Goal: Task Accomplishment & Management: Use online tool/utility

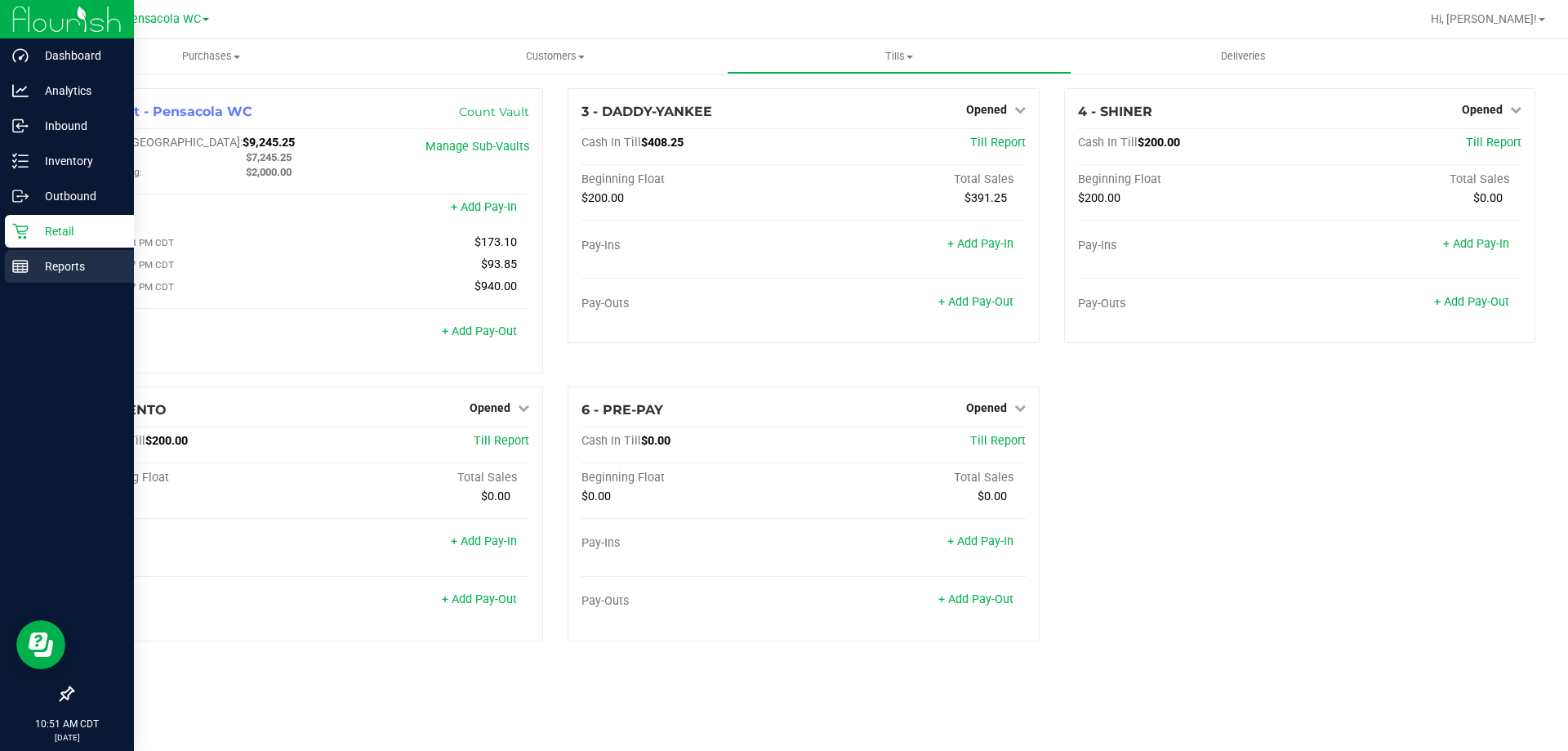
click at [32, 266] on p "Reports" at bounding box center [77, 266] width 98 height 19
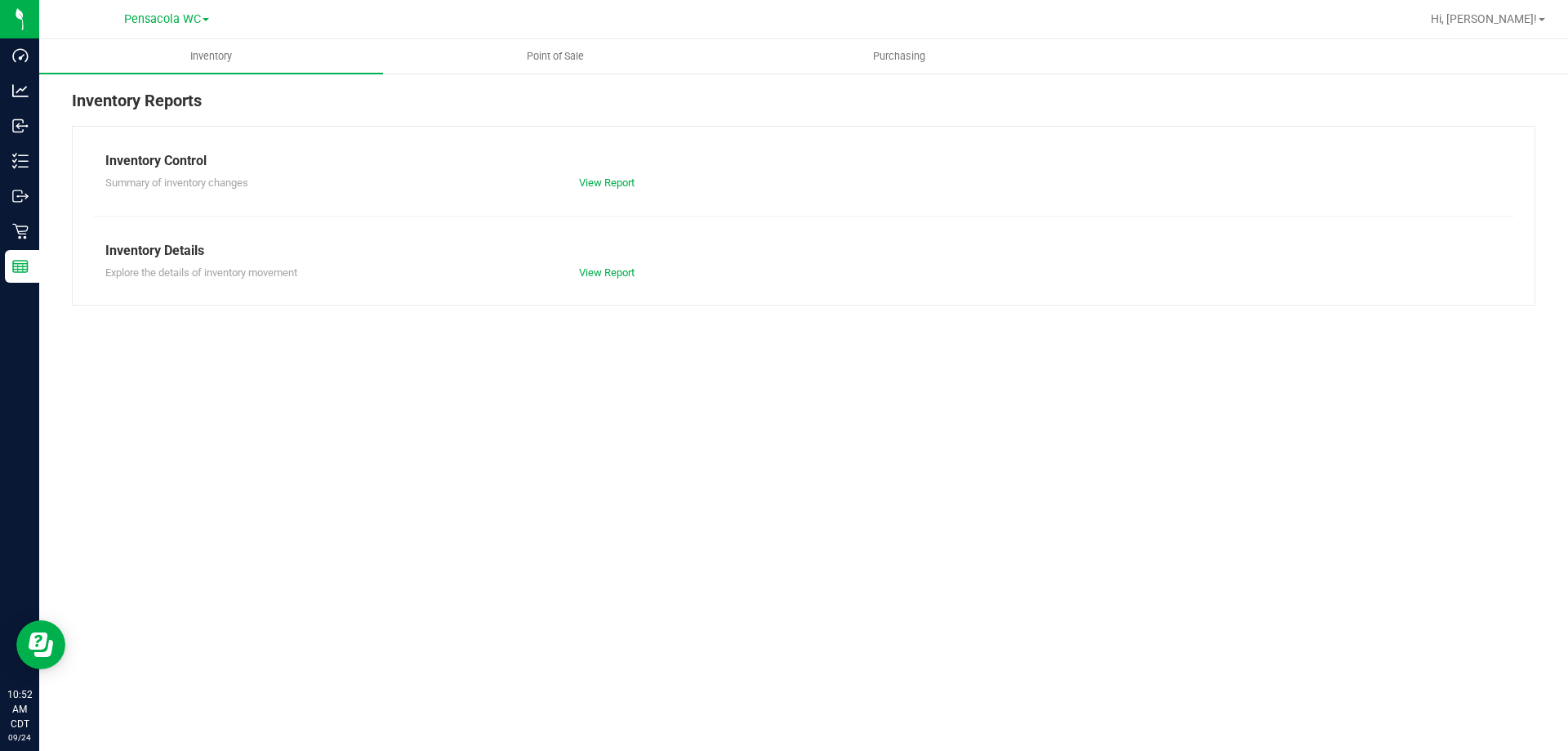
click at [548, 33] on div at bounding box center [856, 19] width 1128 height 32
click at [556, 55] on span "Point of Sale" at bounding box center [555, 56] width 101 height 15
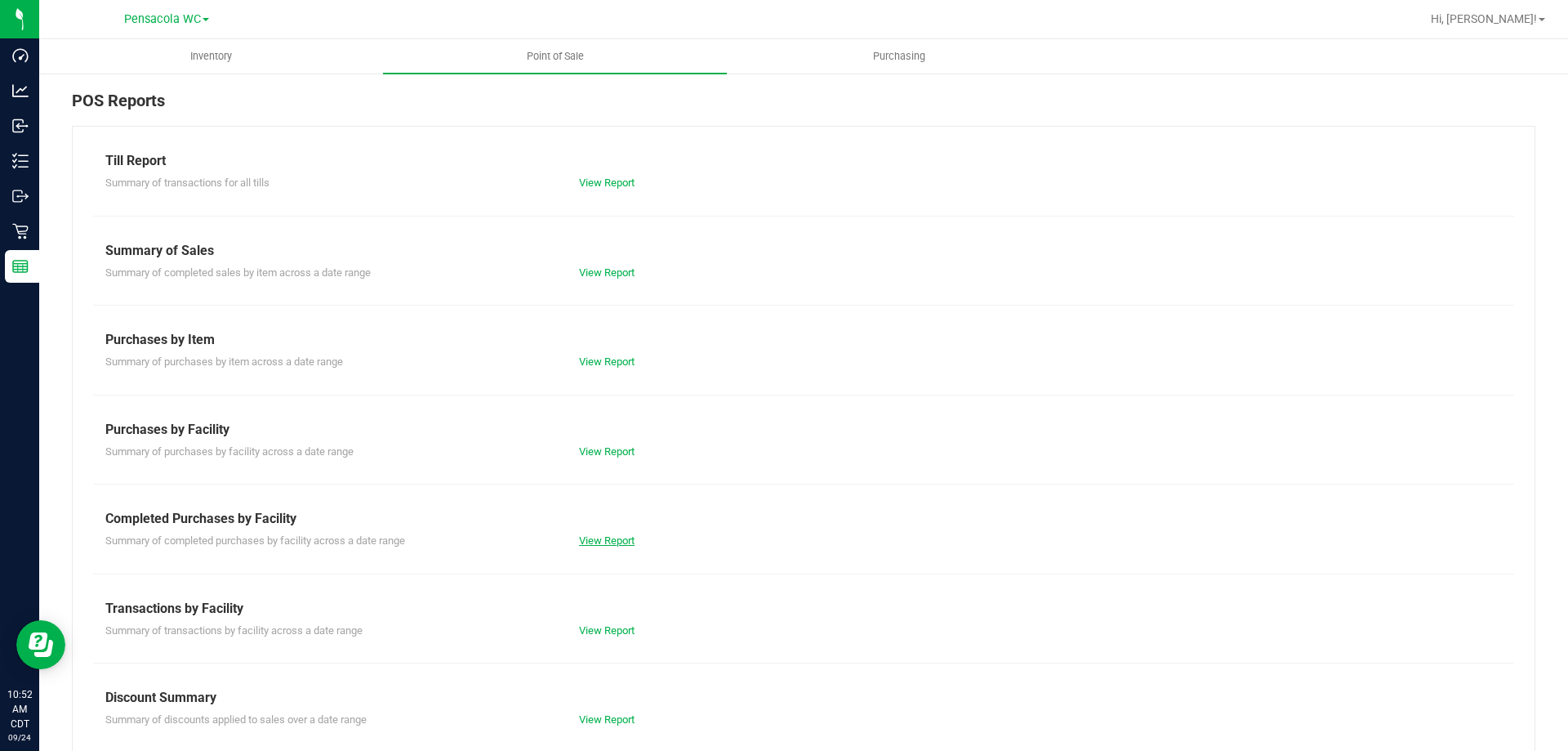
click at [615, 540] on link "View Report" at bounding box center [606, 541] width 55 height 12
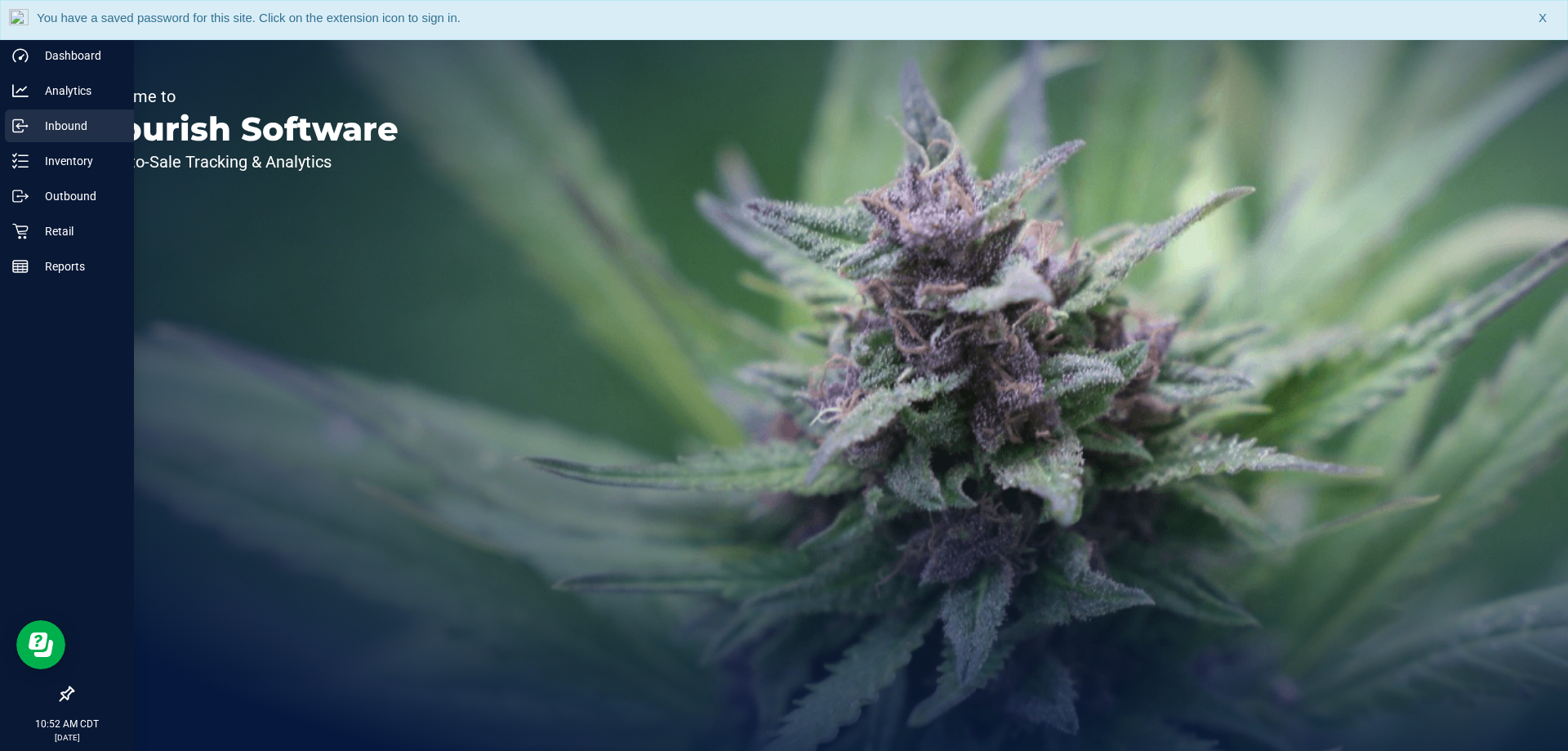
click at [25, 121] on icon at bounding box center [20, 126] width 17 height 17
click at [61, 178] on link "Inventory" at bounding box center [67, 162] width 134 height 35
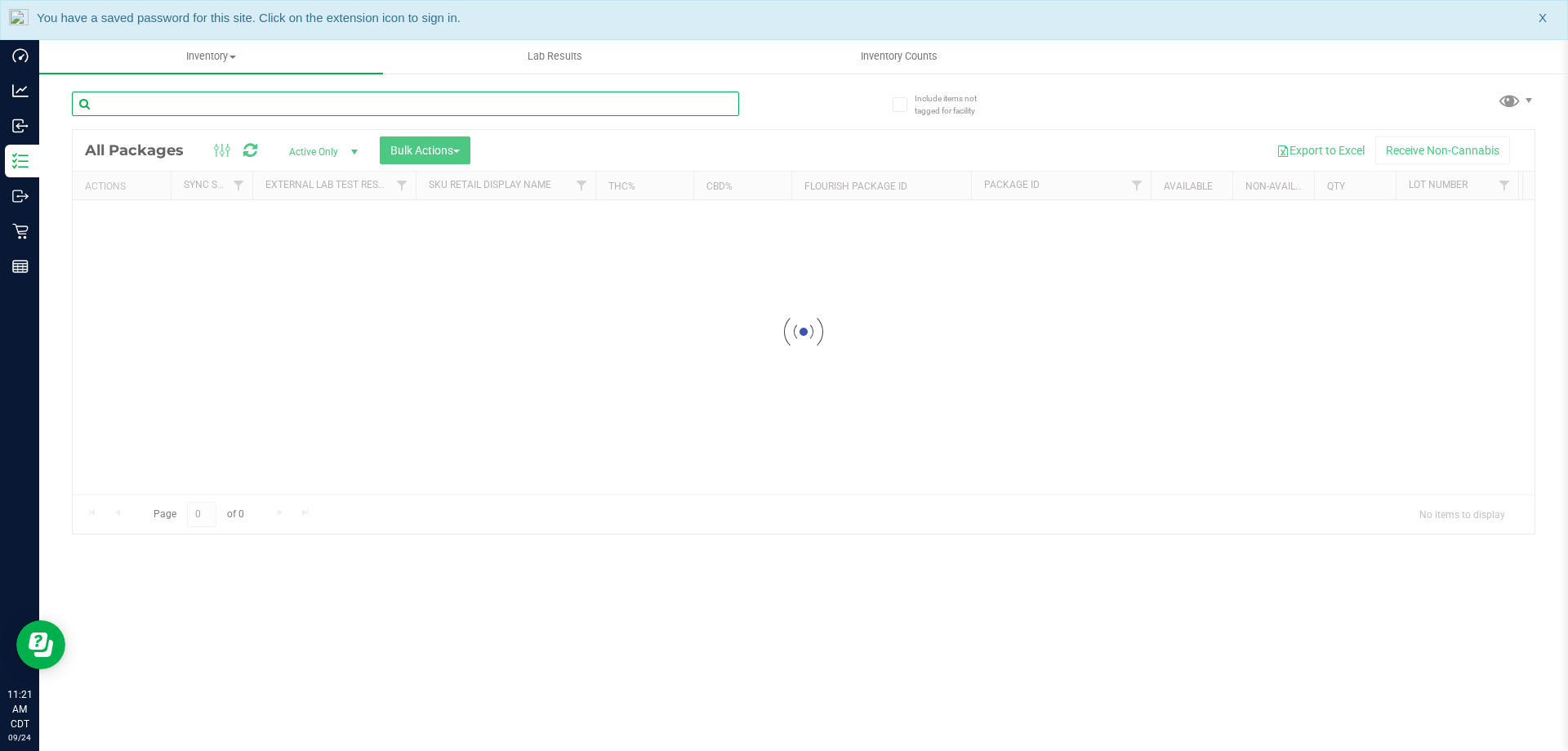
click at [281, 97] on div "Inventory All packages All inventory Waste log Create inventory Lab Results Inv…" at bounding box center [803, 395] width 1528 height 711
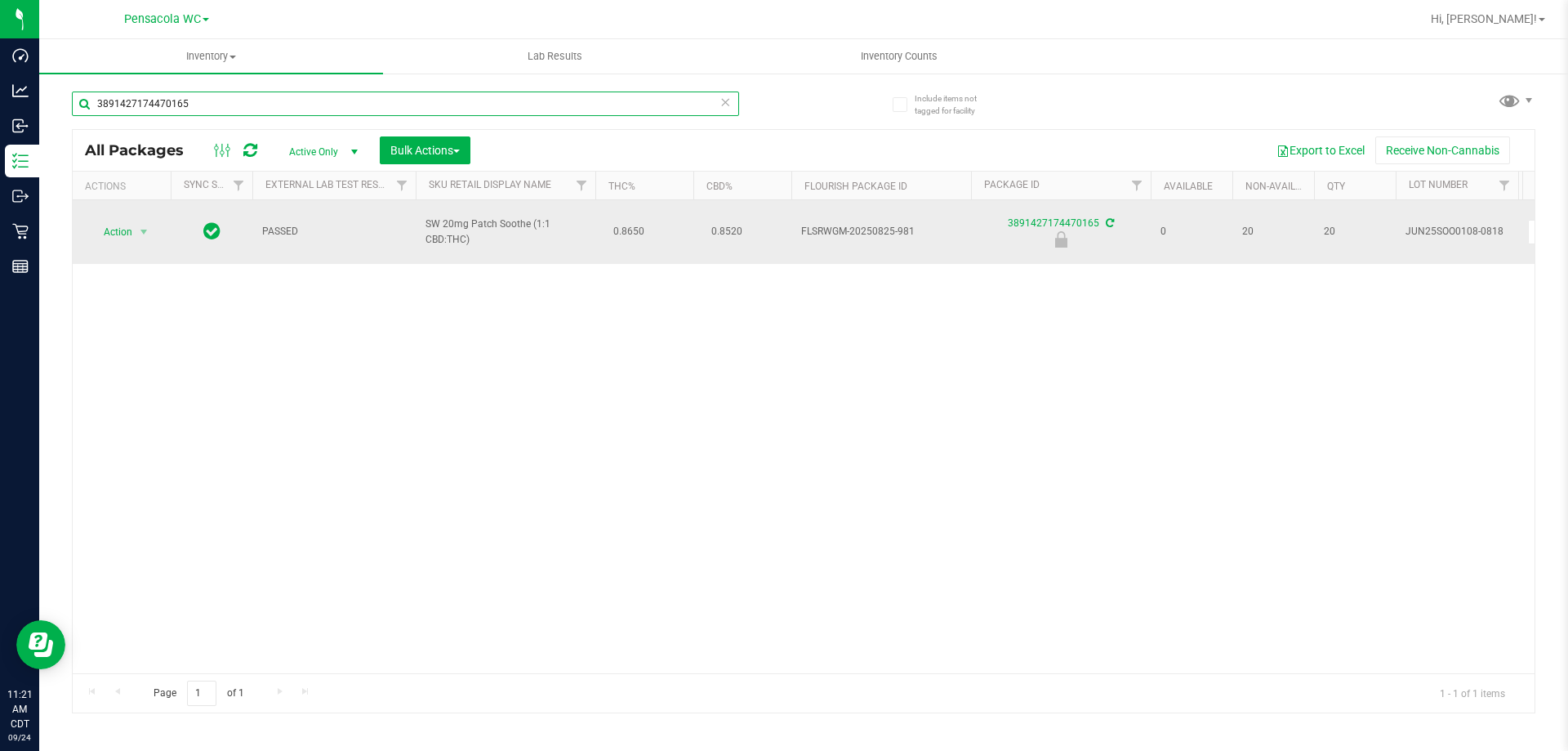
type input "3891427174470165"
click at [120, 222] on span "Action" at bounding box center [111, 232] width 44 height 23
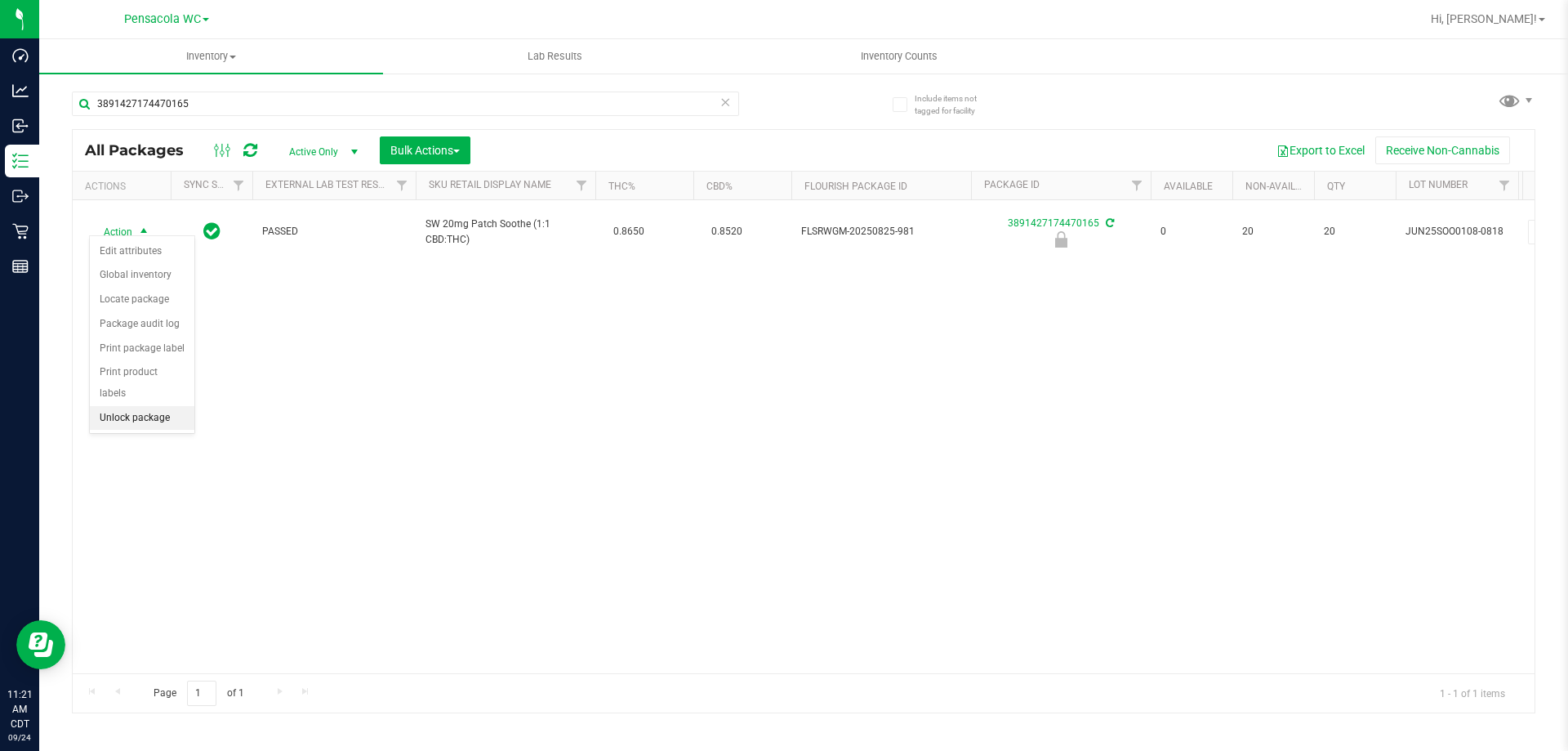
click at [127, 406] on li "Unlock package" at bounding box center [142, 419] width 105 height 25
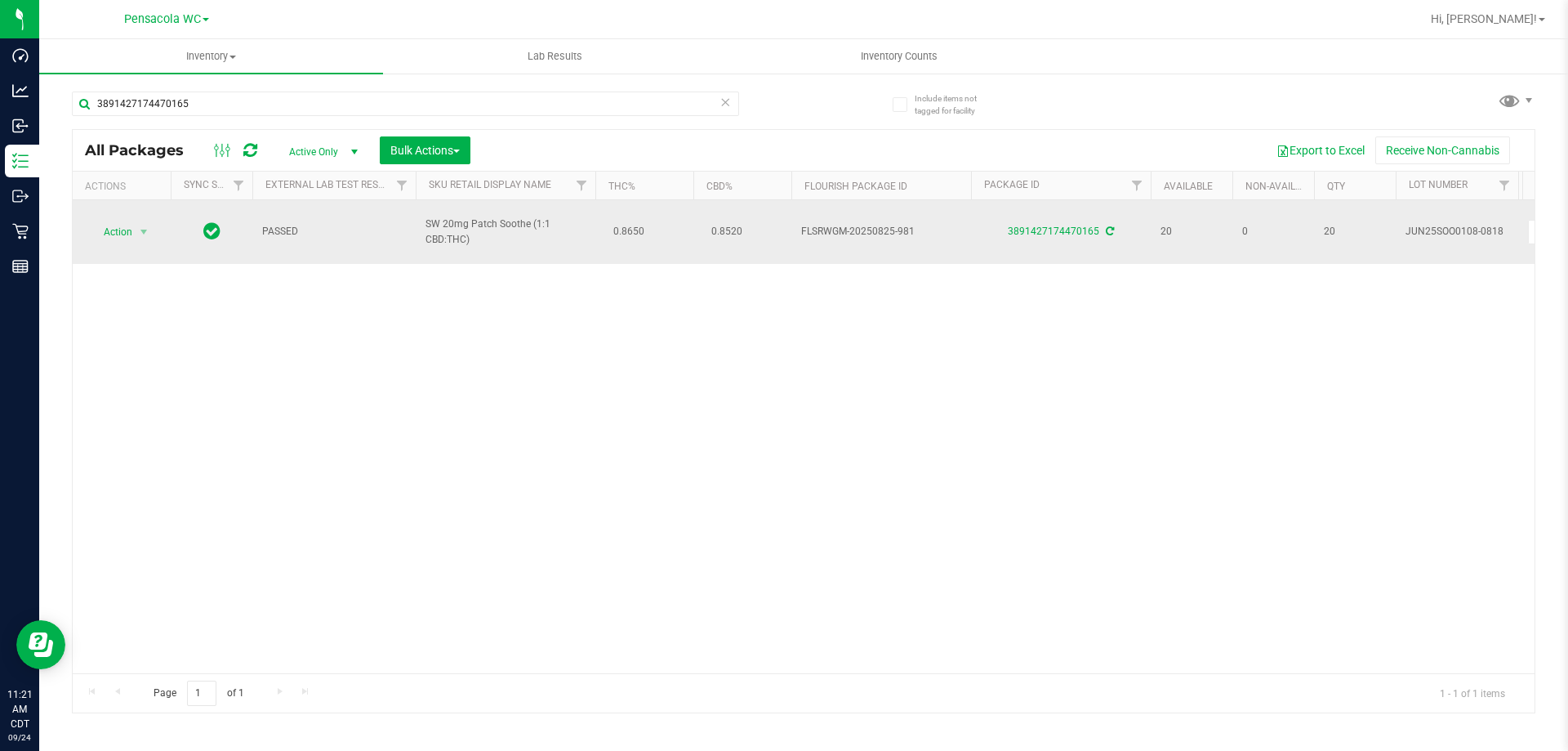
click at [115, 224] on span "Action" at bounding box center [111, 232] width 44 height 23
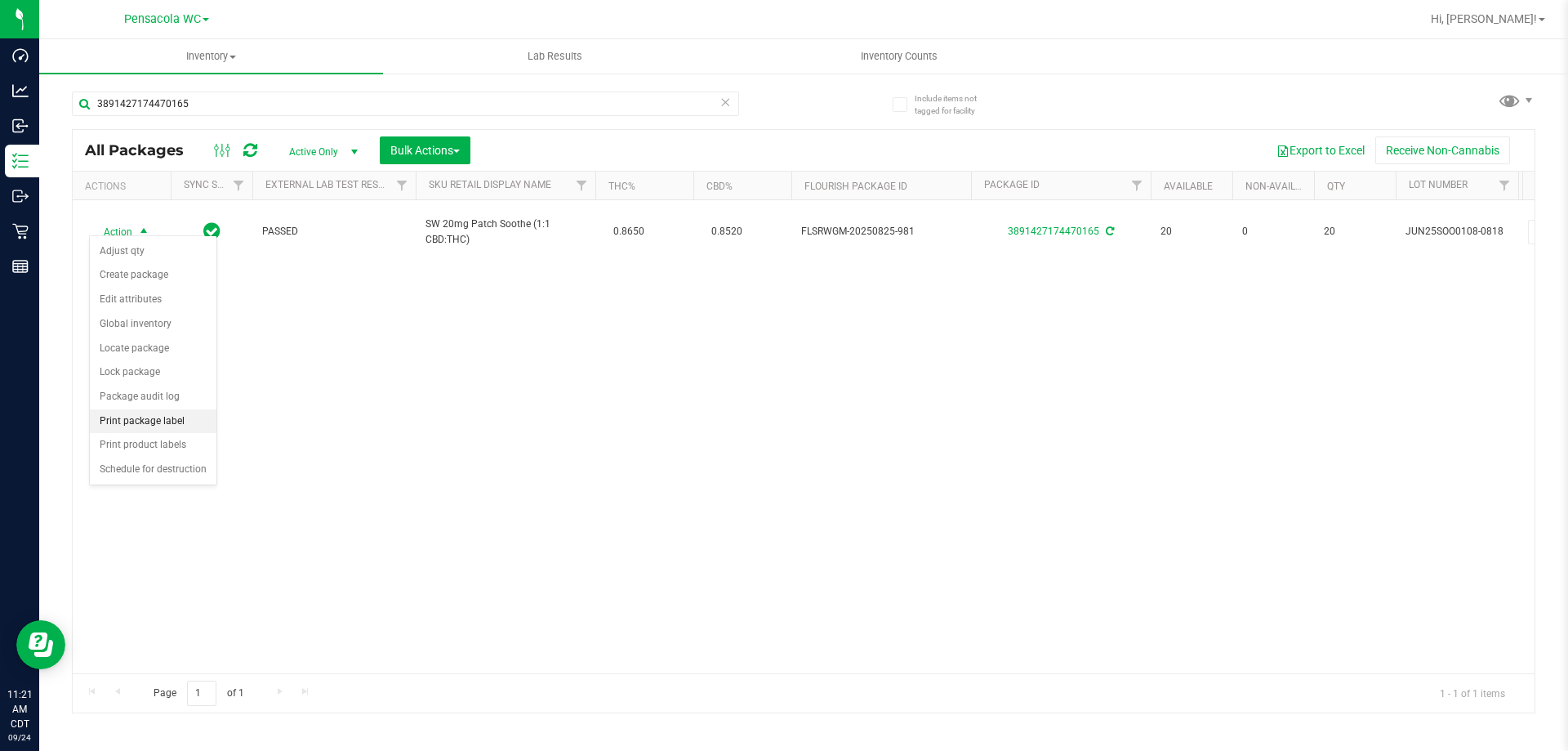
click at [193, 421] on li "Print package label" at bounding box center [153, 421] width 127 height 25
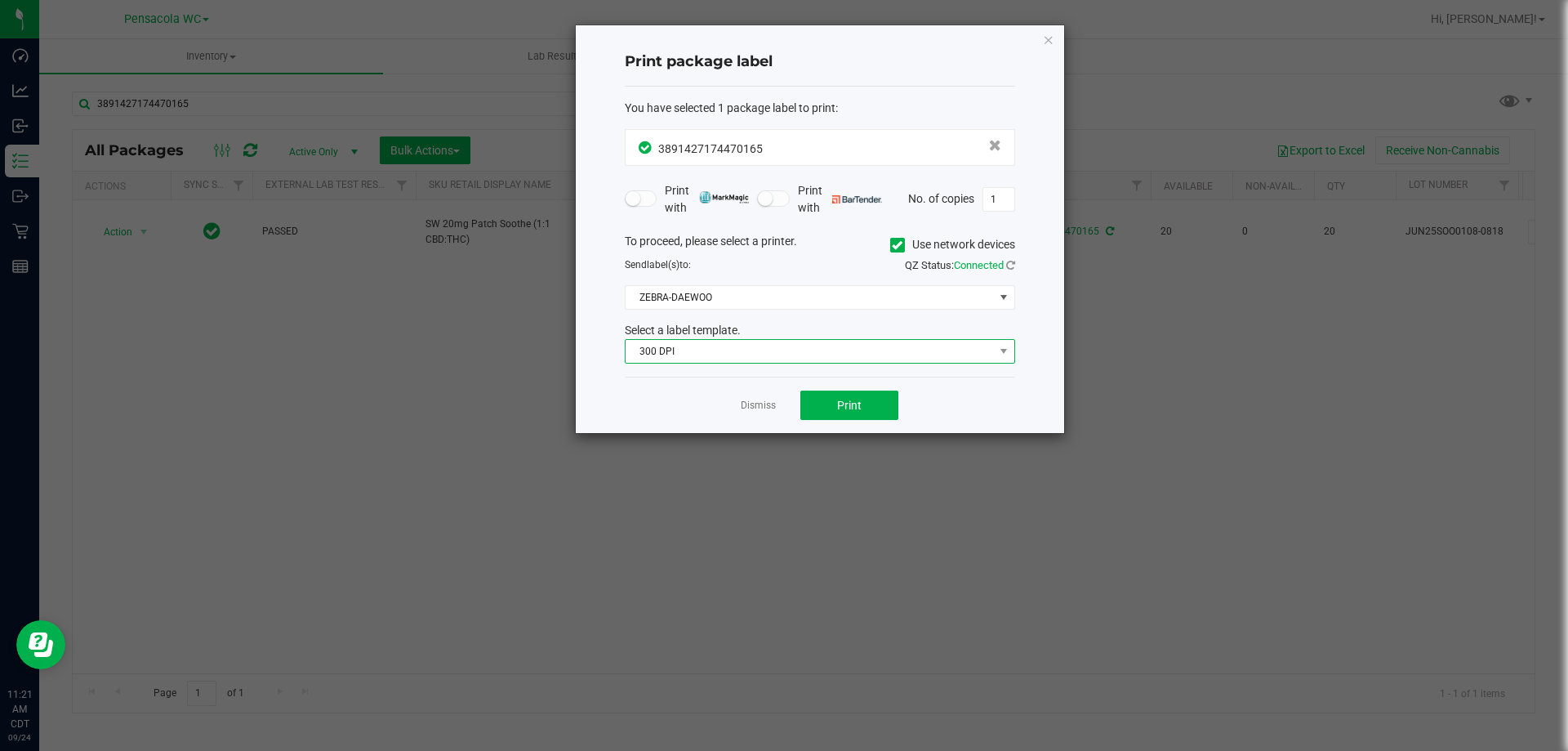
click at [667, 352] on span "300 DPI" at bounding box center [809, 351] width 368 height 23
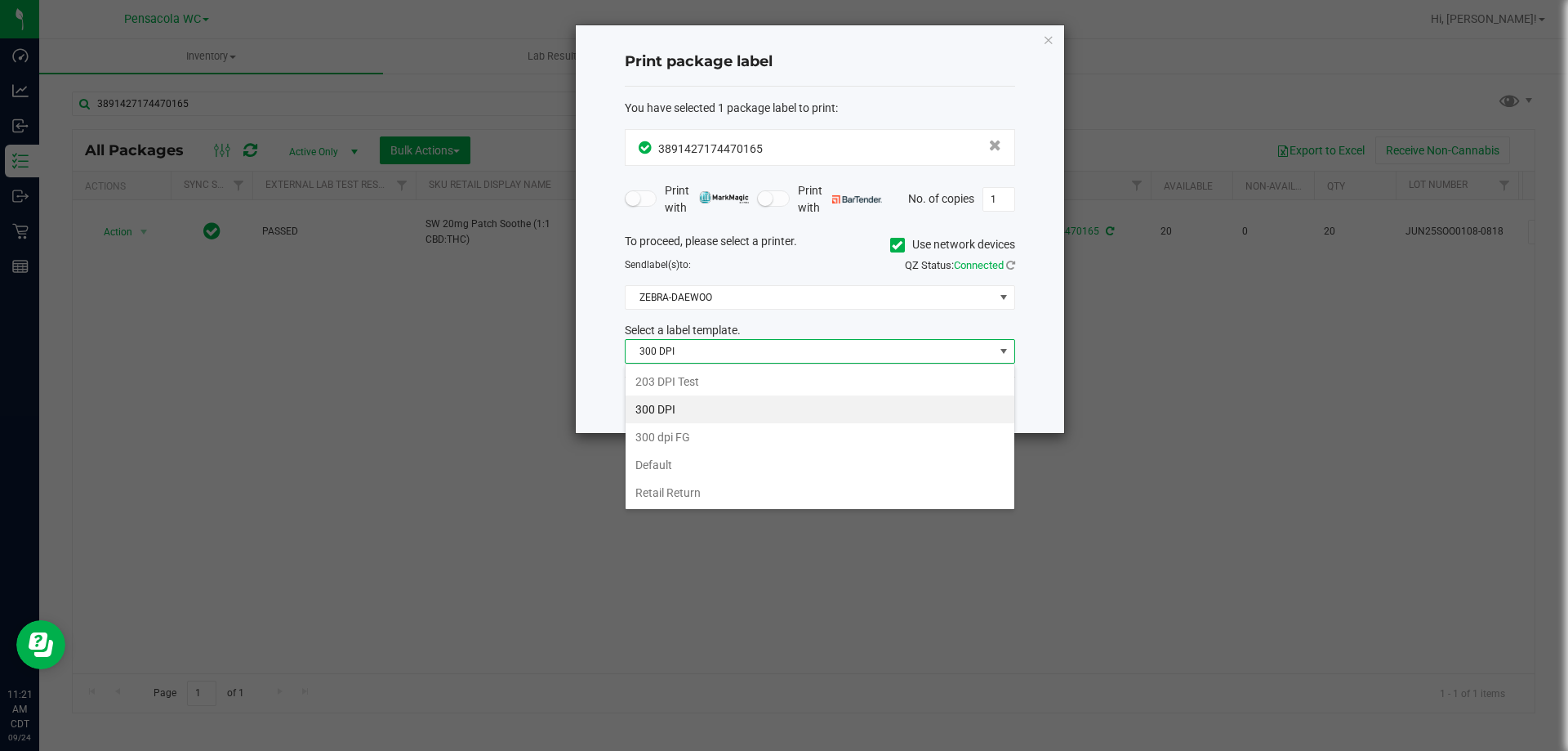
scroll to position [25, 390]
click at [684, 374] on li "203 DPI Test" at bounding box center [820, 382] width 388 height 28
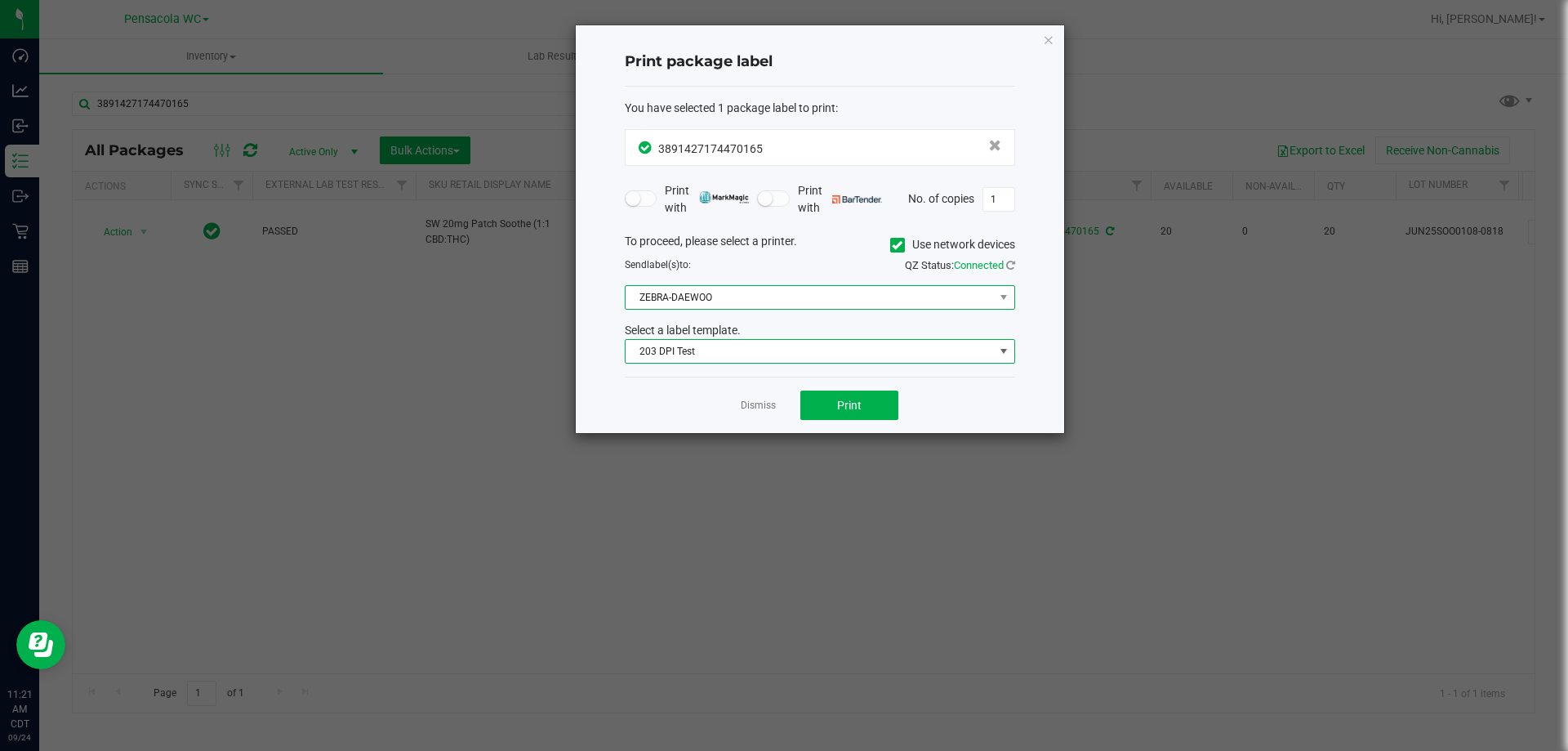
click at [679, 293] on span "ZEBRA-DAEWOO" at bounding box center [809, 297] width 368 height 23
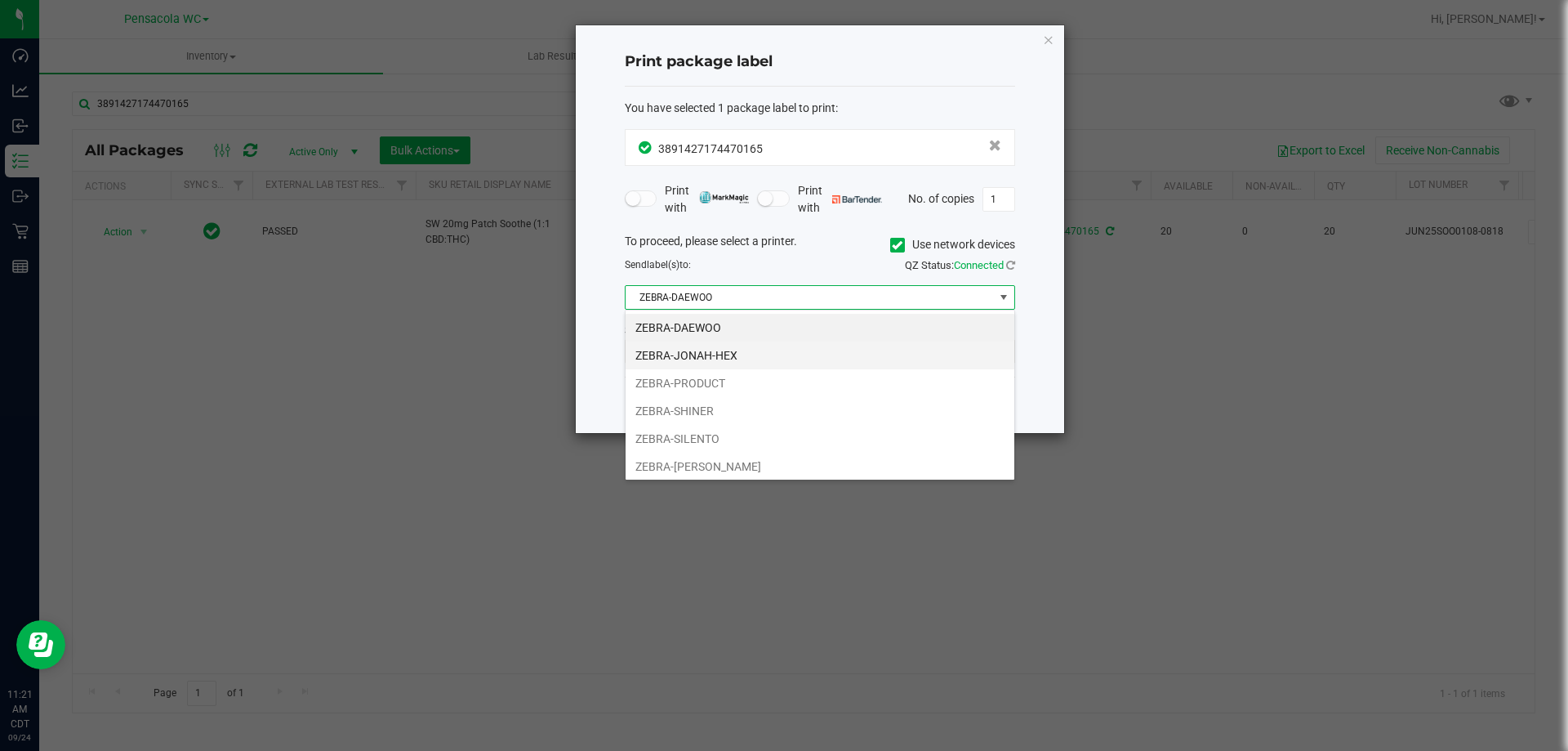
click at [671, 356] on li "ZEBRA-JONAH-HEX" at bounding box center [820, 355] width 388 height 28
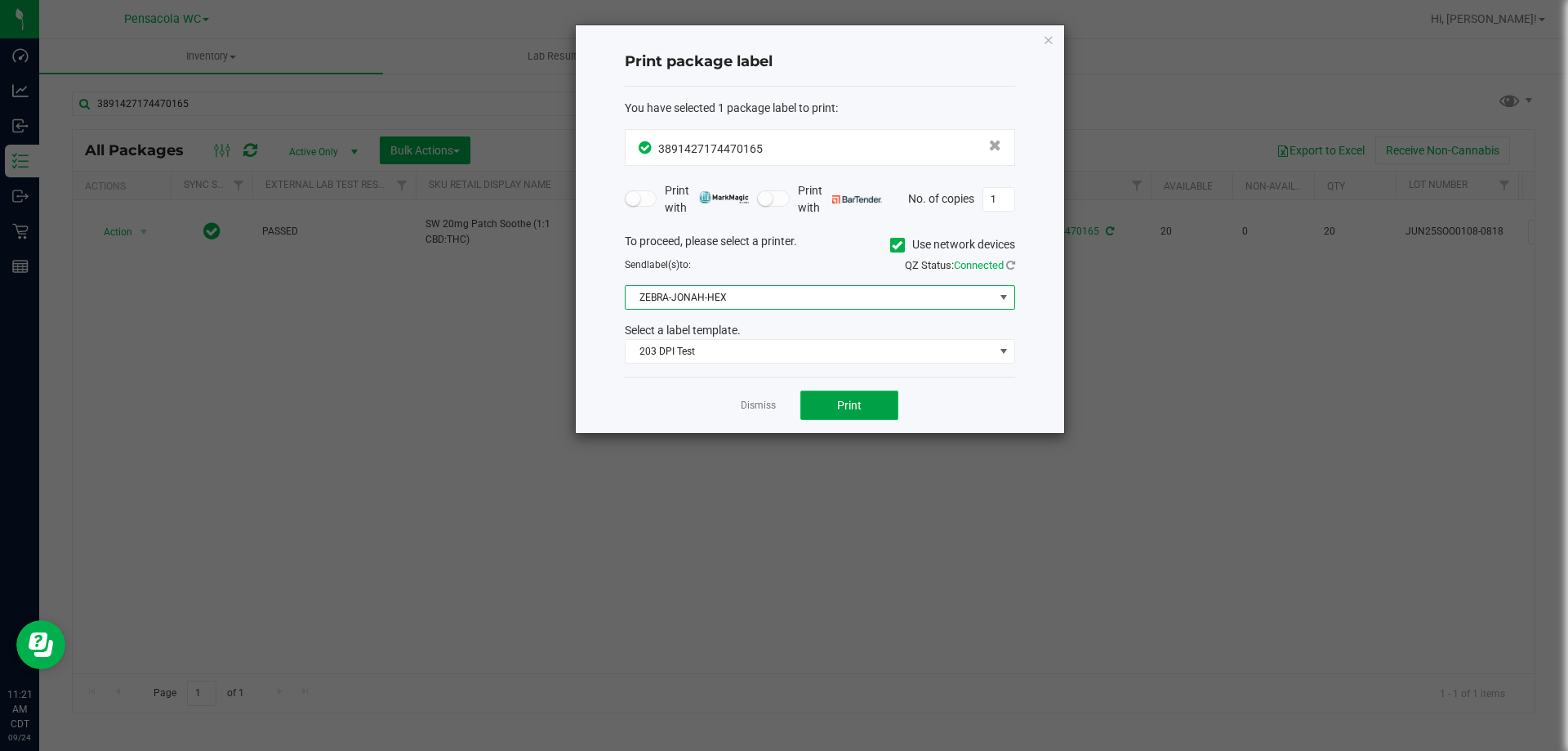
click at [826, 412] on button "Print" at bounding box center [848, 405] width 98 height 29
click at [754, 403] on link "Dismiss" at bounding box center [759, 405] width 35 height 14
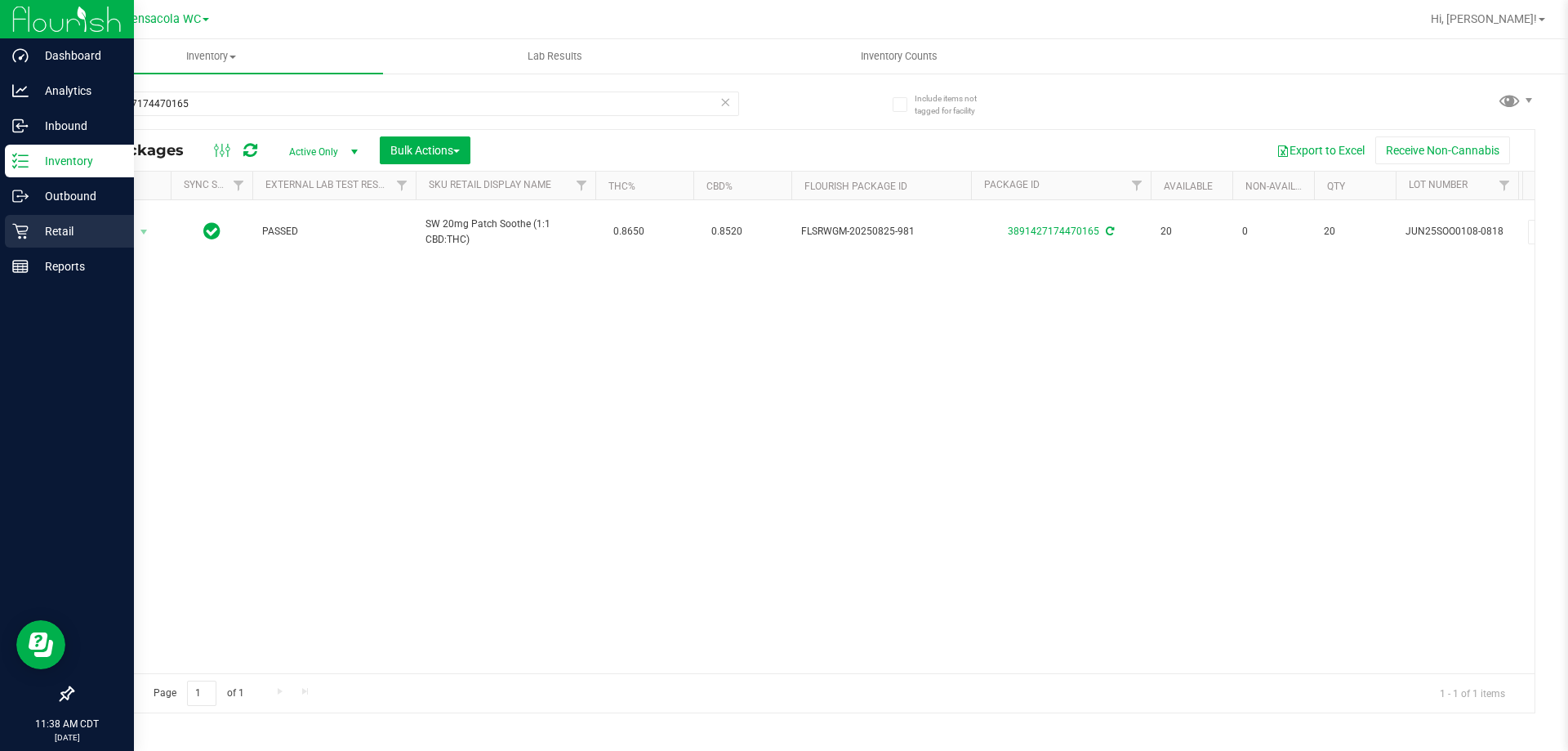
click at [33, 241] on div "Retail" at bounding box center [69, 230] width 129 height 33
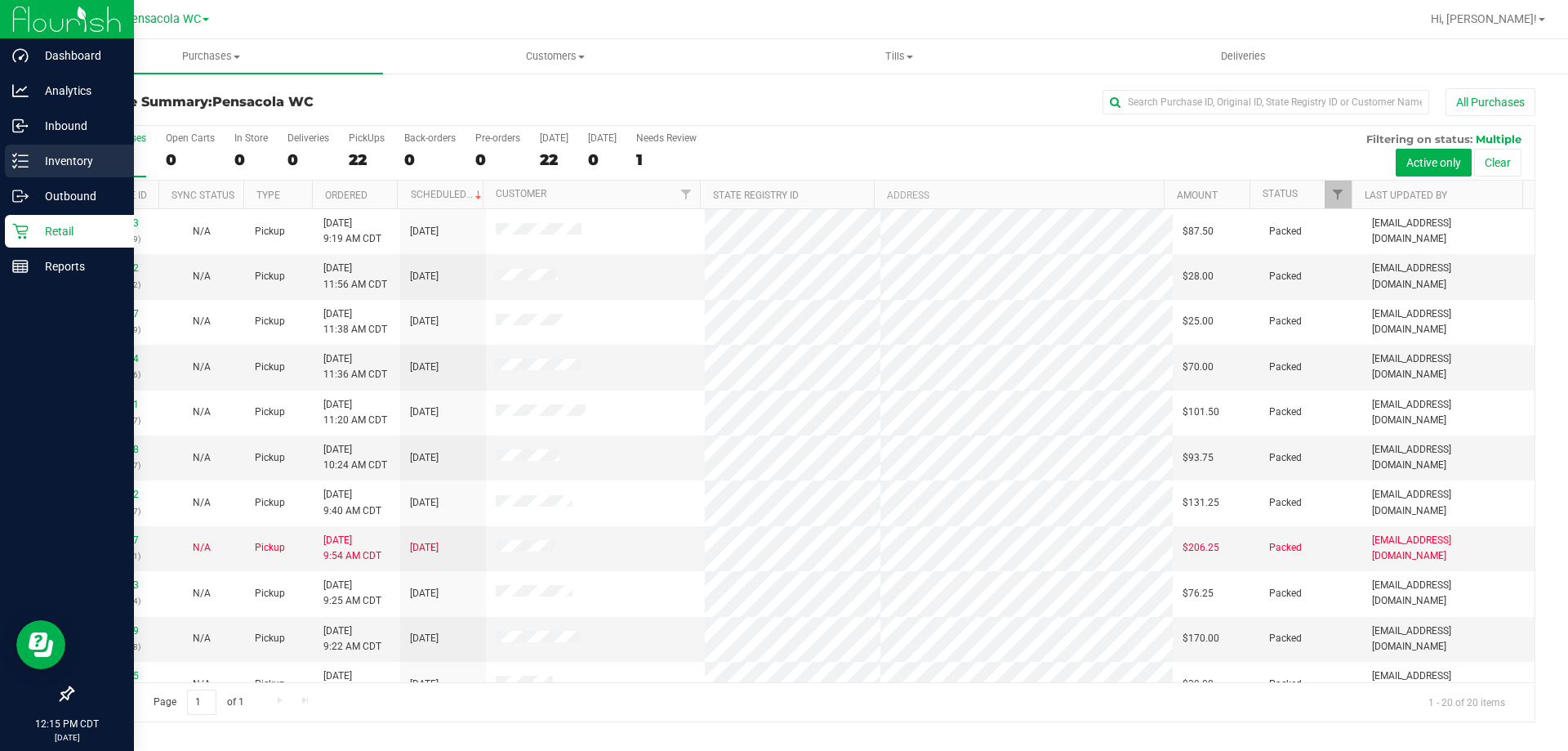
click at [46, 170] on p "Inventory" at bounding box center [77, 161] width 98 height 19
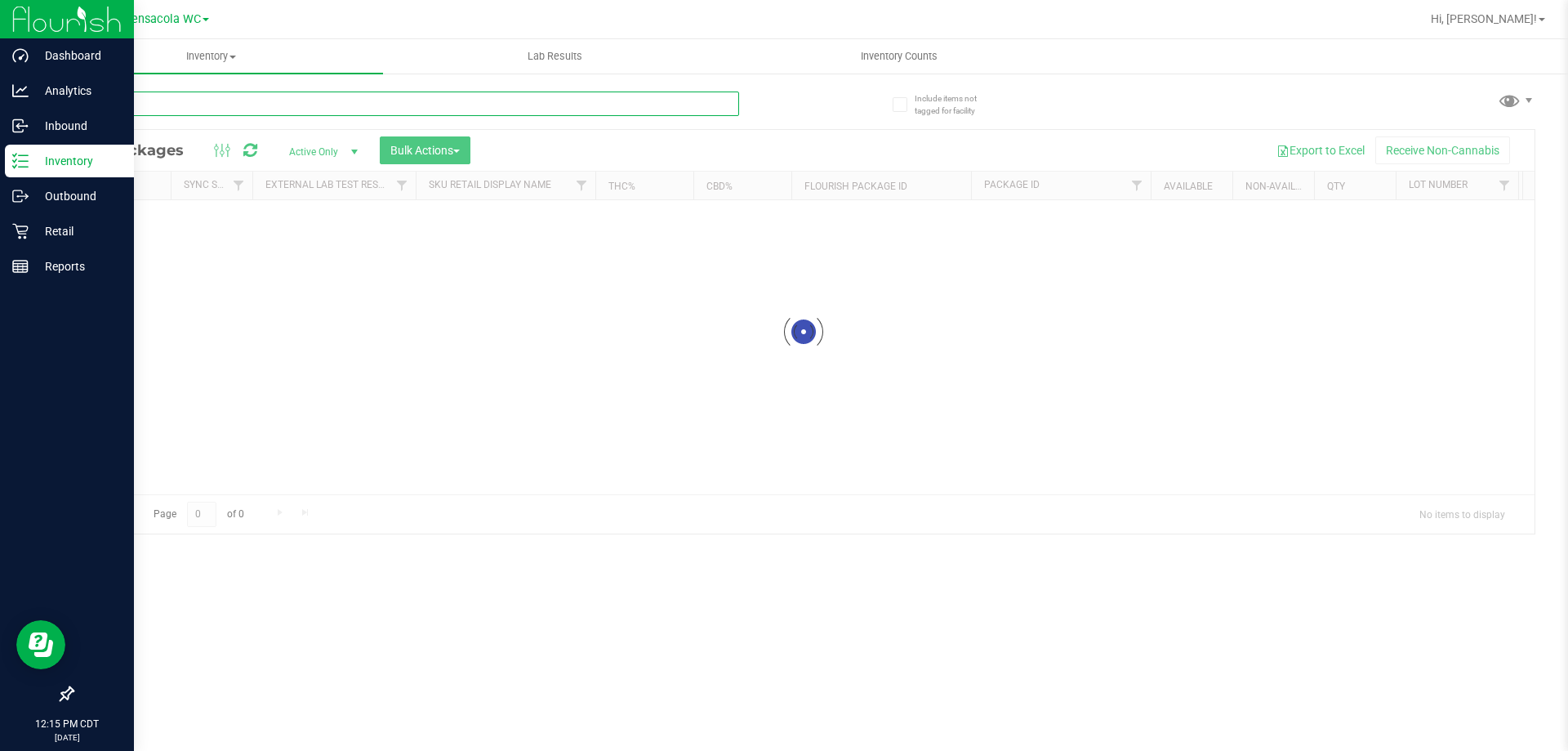
click at [212, 91] on input "text" at bounding box center [405, 104] width 667 height 25
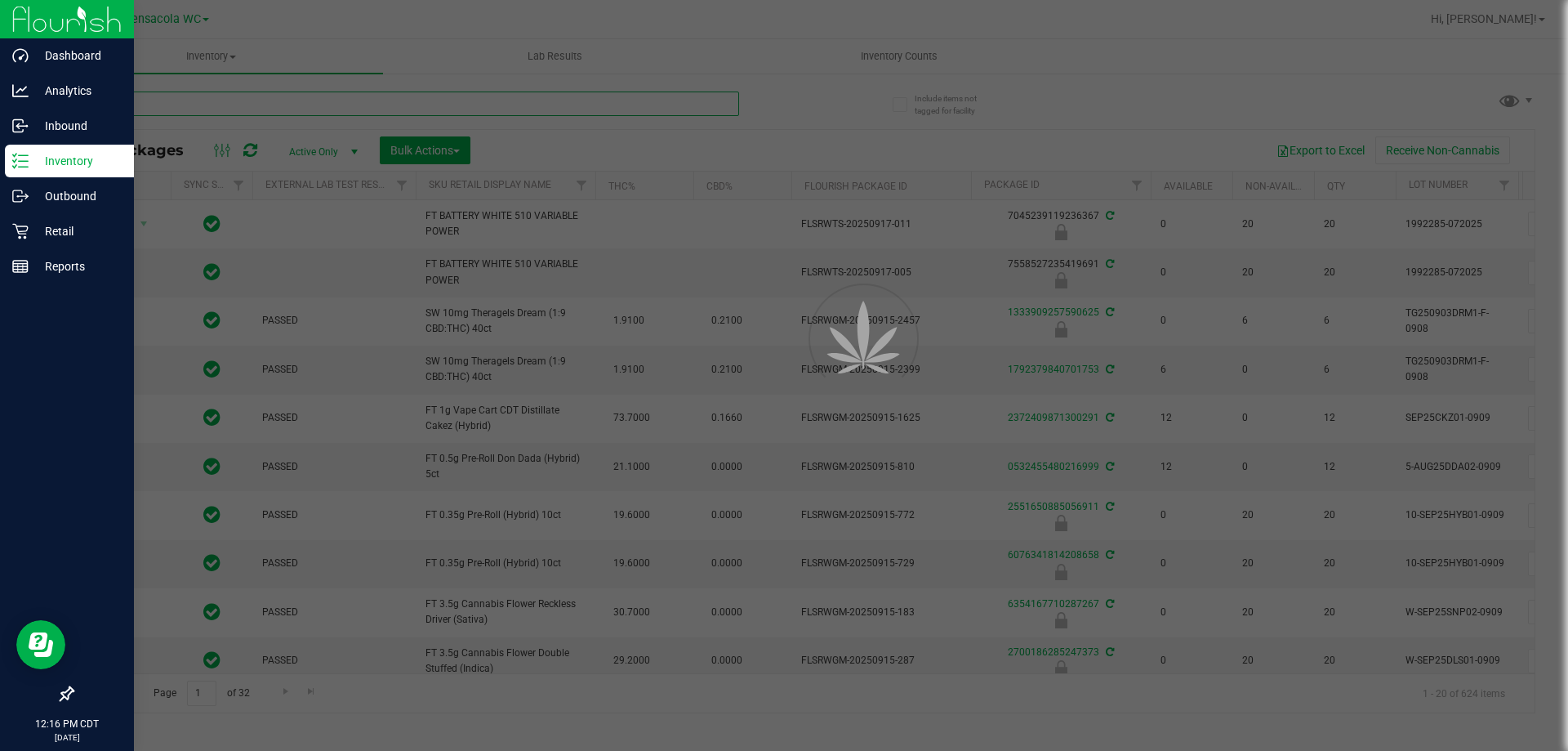
type input "ppu"
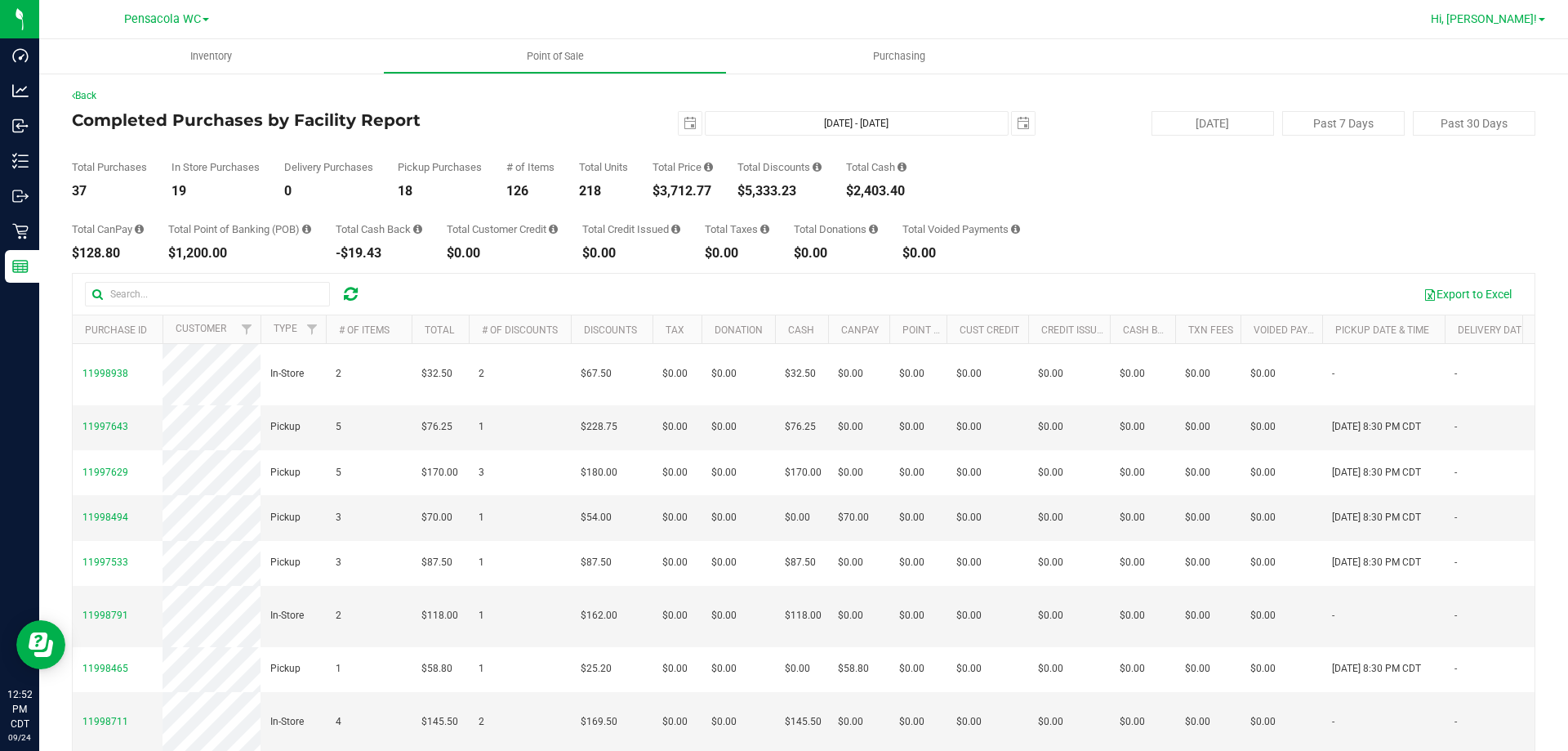
click at [1515, 18] on span "Hi, [PERSON_NAME]!" at bounding box center [1483, 18] width 106 height 13
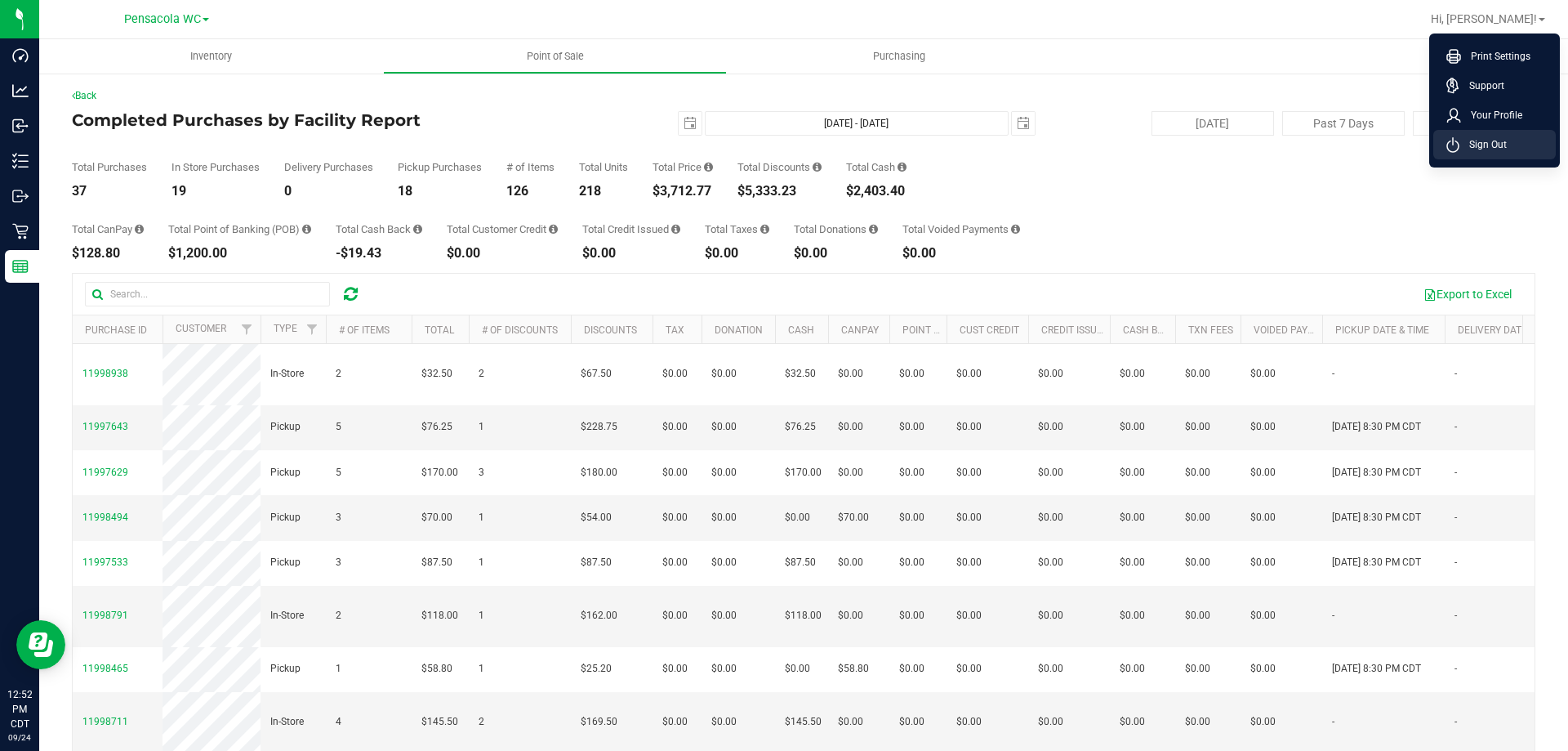
click at [1470, 157] on li "Sign Out" at bounding box center [1493, 144] width 122 height 29
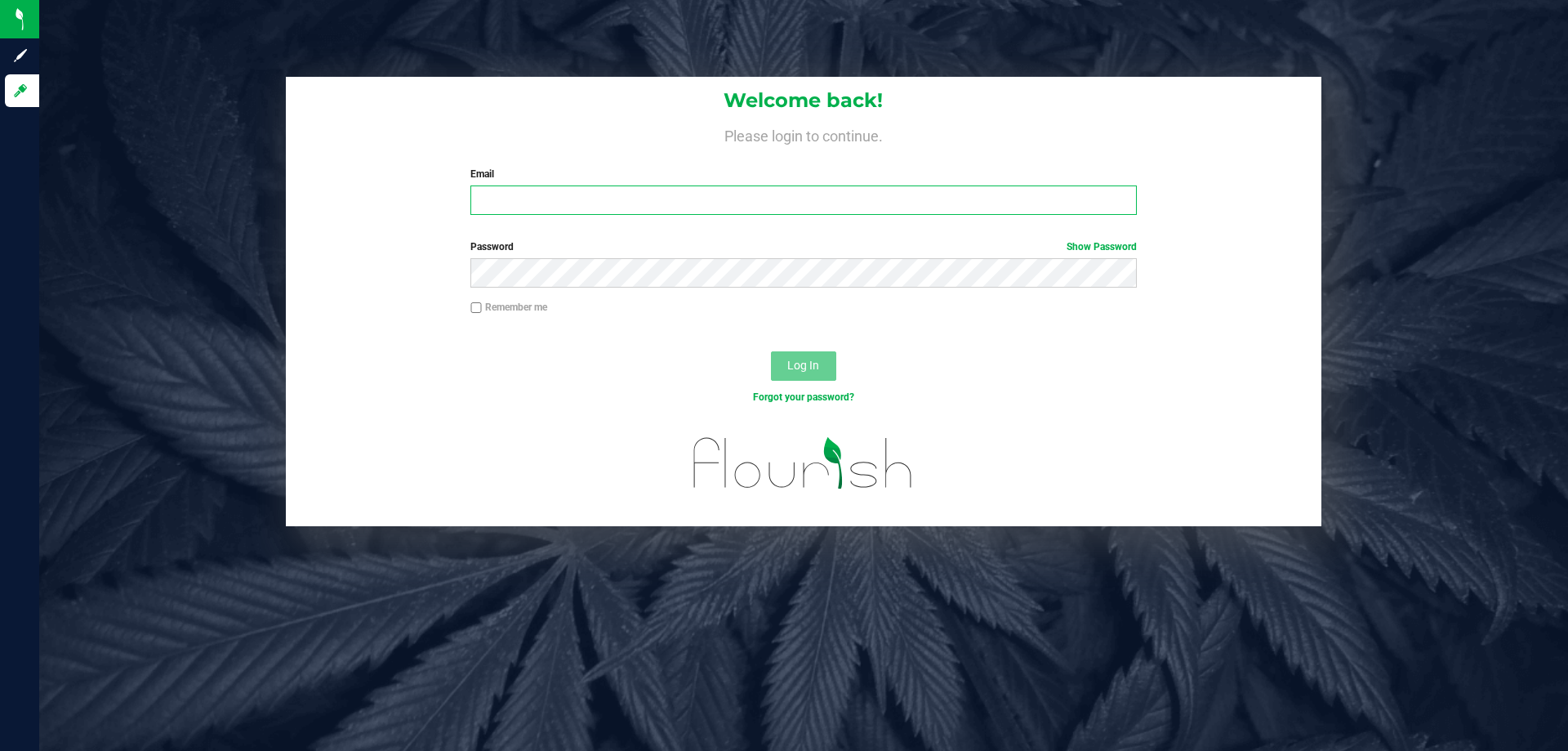
click at [596, 208] on input "Email" at bounding box center [802, 200] width 665 height 29
type input "[EMAIL_ADDRESS][DOMAIN_NAME]"
click at [795, 372] on span "Log In" at bounding box center [802, 365] width 32 height 13
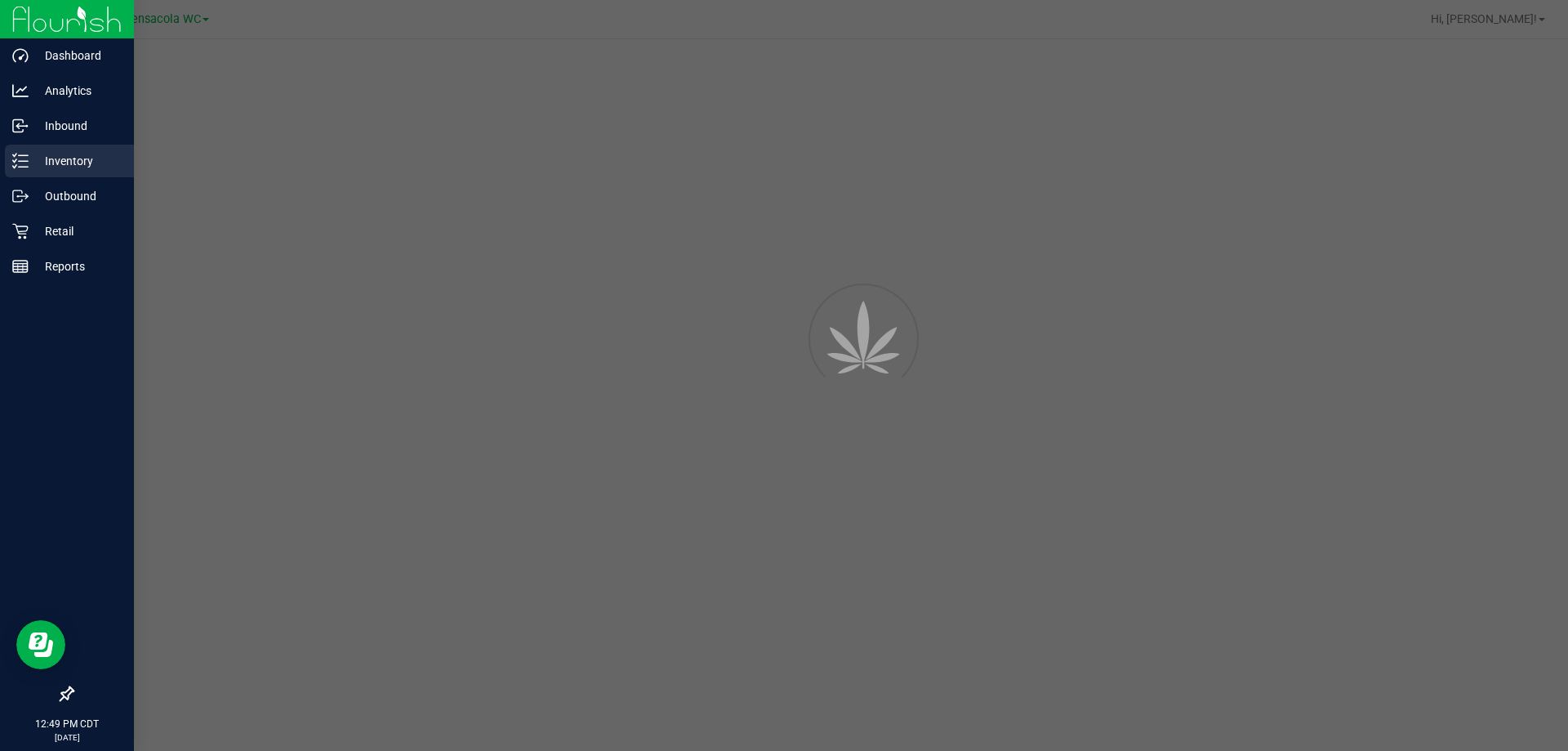
click at [12, 158] on icon at bounding box center [20, 161] width 17 height 17
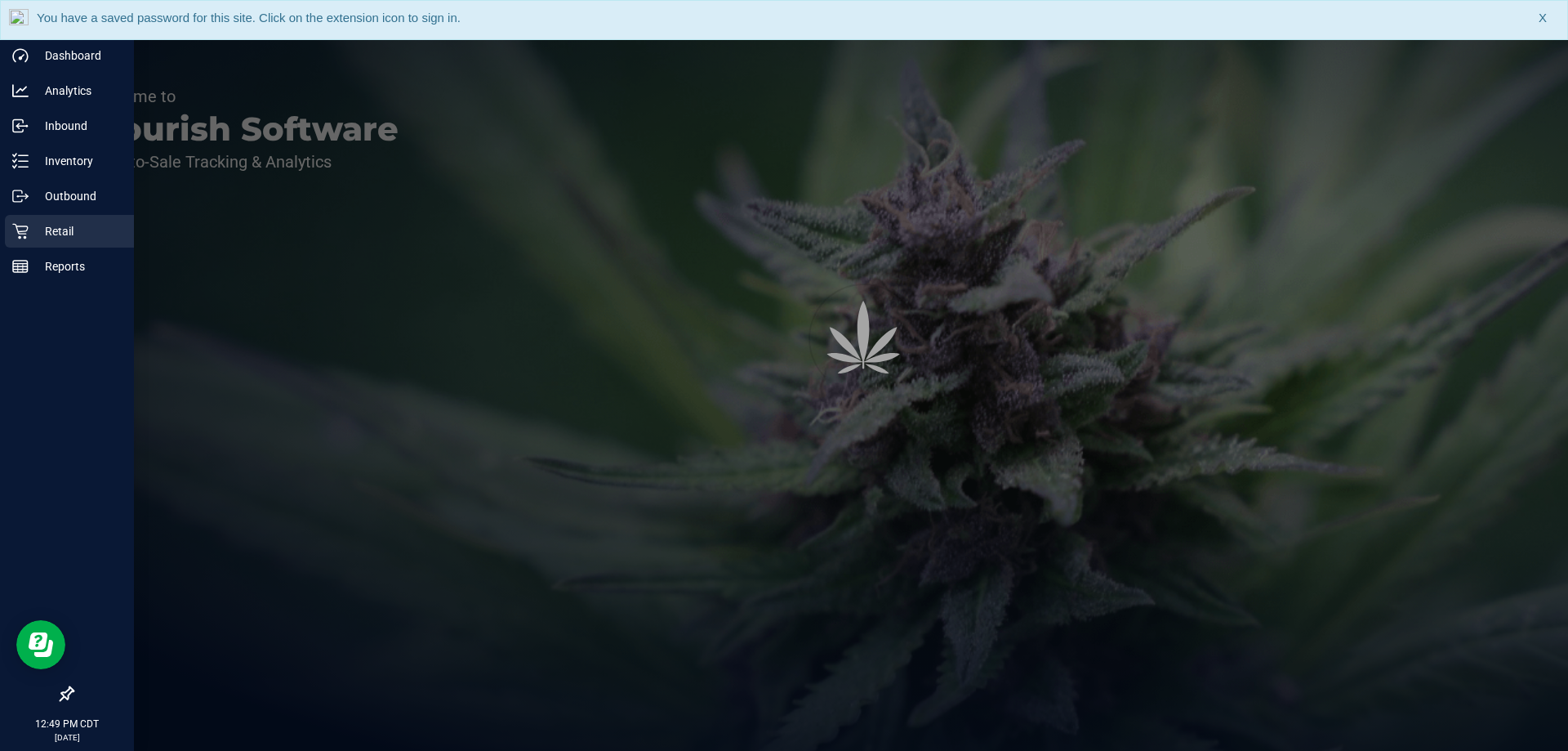
click at [70, 226] on p "Retail" at bounding box center [77, 231] width 98 height 19
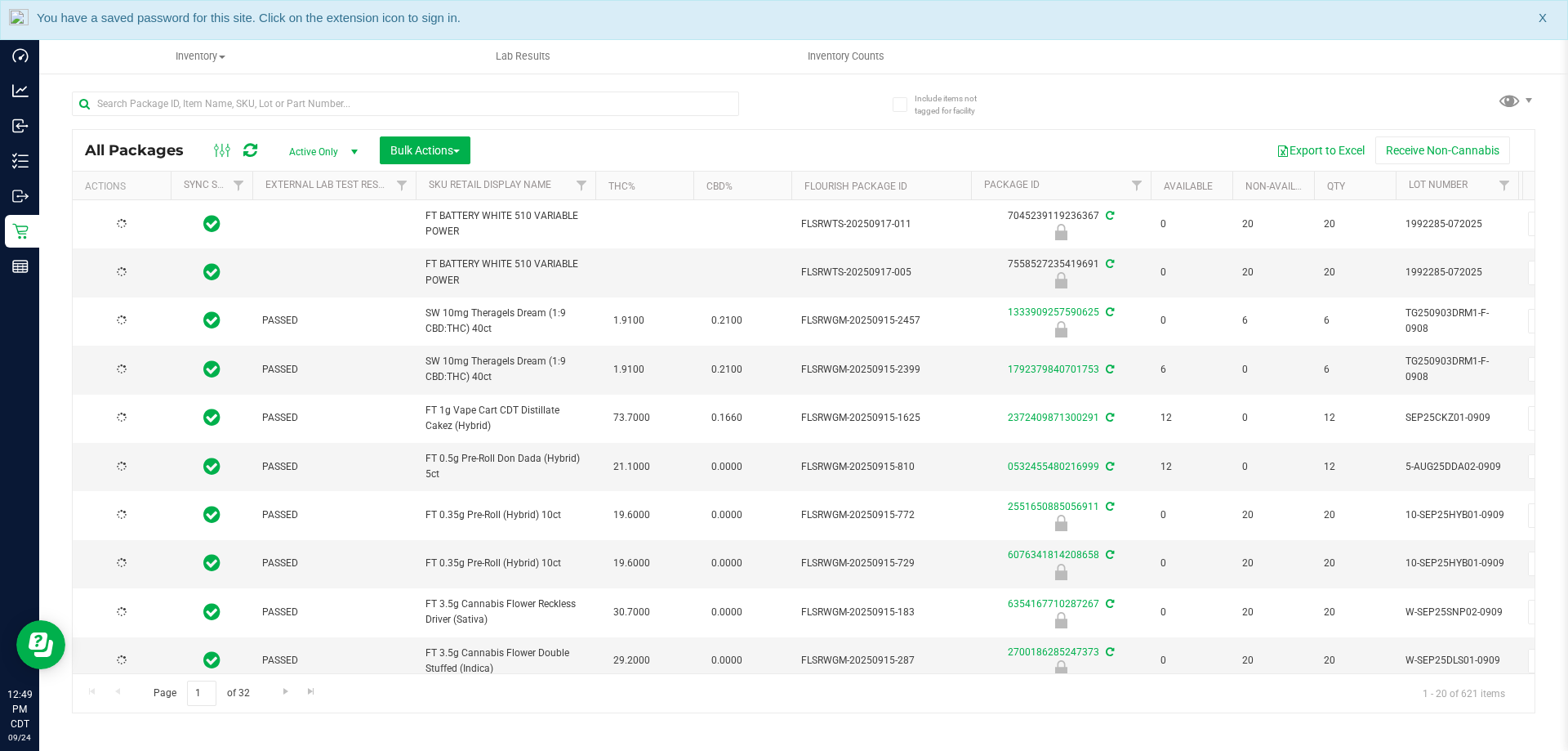
click at [171, 147] on span "All Packages" at bounding box center [142, 150] width 115 height 18
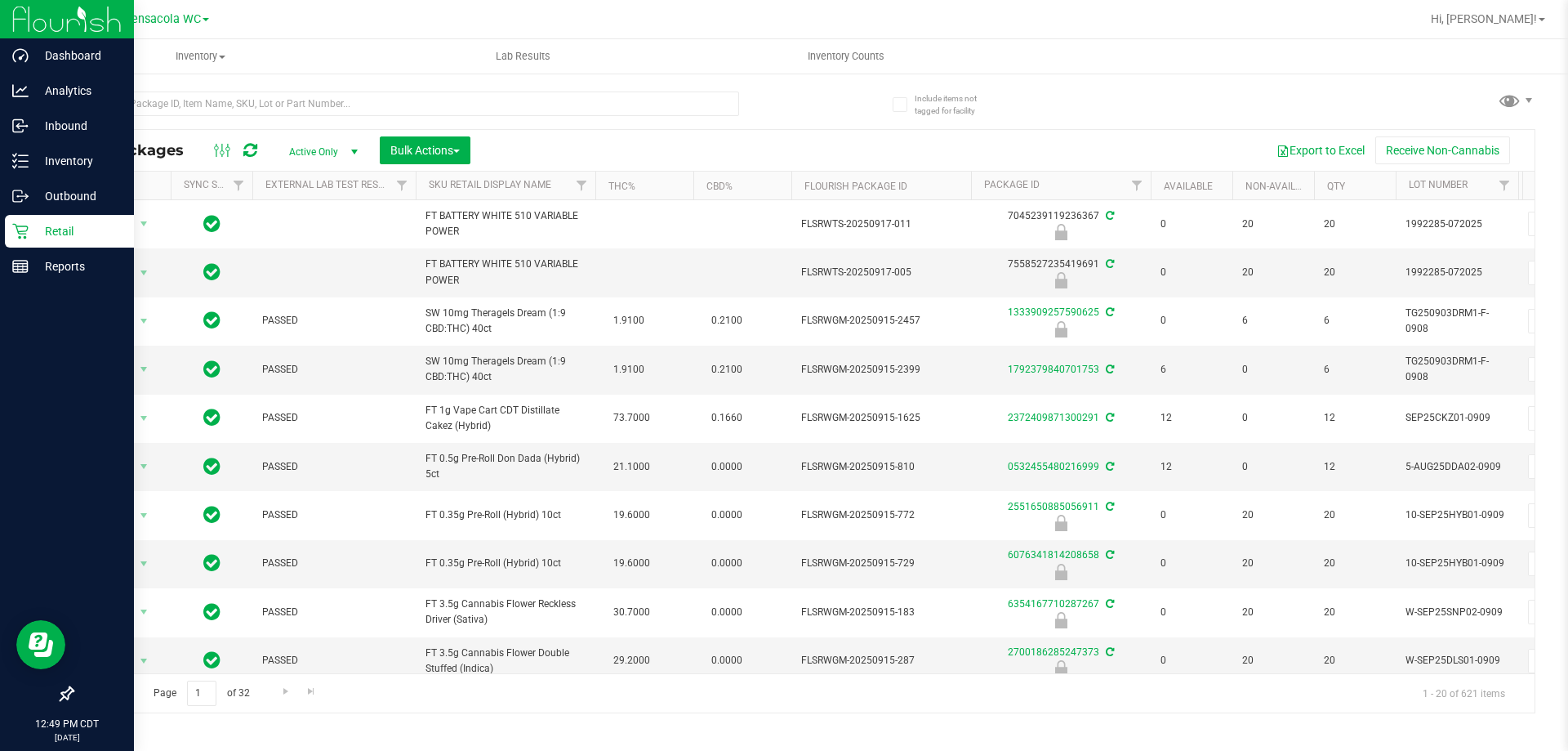
click at [24, 227] on icon at bounding box center [20, 231] width 17 height 17
